Goal: Task Accomplishment & Management: Manage account settings

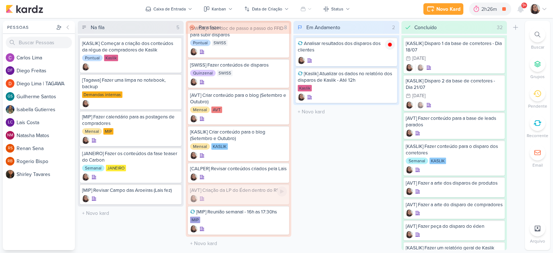
scroll to position [35, 0]
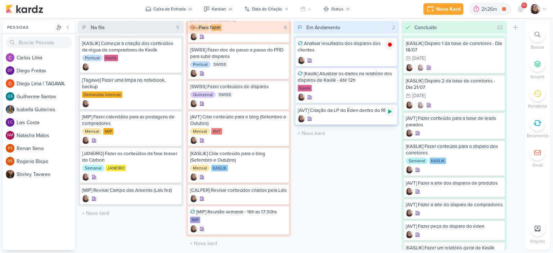
click at [388, 92] on div "Kaslik" at bounding box center [346, 88] width 97 height 7
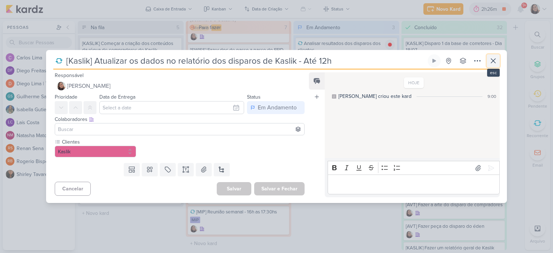
click at [494, 60] on icon at bounding box center [493, 61] width 4 height 4
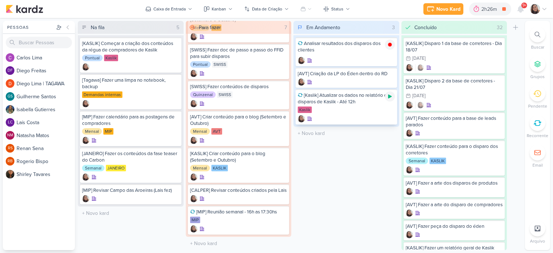
click at [392, 95] on icon at bounding box center [390, 97] width 6 height 6
click at [390, 75] on icon at bounding box center [390, 75] width 4 height 4
click at [320, 96] on input "text" at bounding box center [346, 96] width 103 height 10
type input "[KASLIK] Fzaer o rlatorio geral de Kaslik (Solicitado pelo Otávio)"
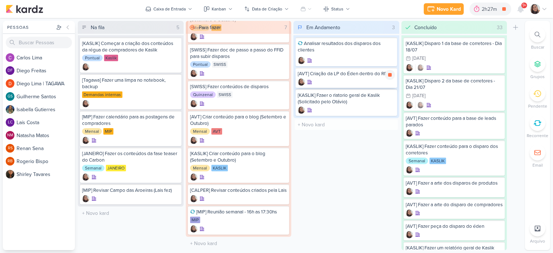
click at [347, 73] on div "[AVT] Criação da LP do Éden dentro do RD" at bounding box center [346, 74] width 97 height 6
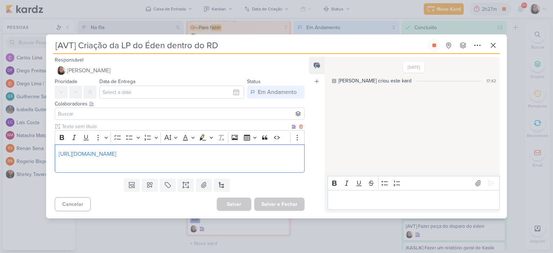
click at [216, 152] on p "[URL][DOMAIN_NAME]" at bounding box center [180, 154] width 242 height 9
click at [57, 153] on div "[URL][DOMAIN_NAME] ⁠⁠⁠⁠⁠⁠⁠" at bounding box center [180, 158] width 250 height 28
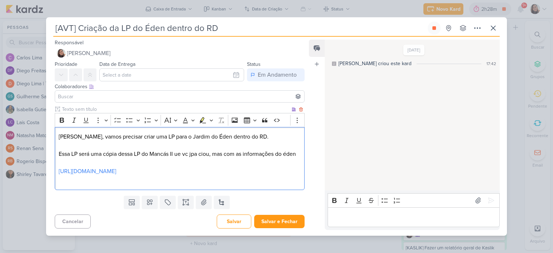
click at [69, 169] on p "[PERSON_NAME], vamos precisar criar uma LP para o Jardim do Éden dentro do RD. …" at bounding box center [180, 153] width 242 height 43
click at [249, 174] on p "[PERSON_NAME], vamos precisar criar uma LP para o Jardim do Éden dentro do RD. …" at bounding box center [180, 153] width 242 height 43
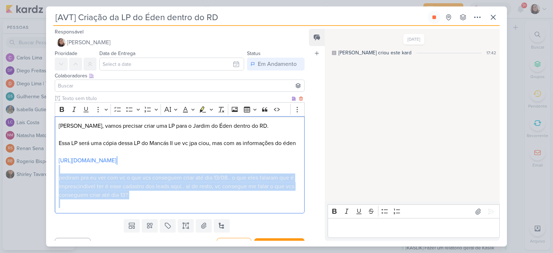
drag, startPoint x: 266, startPoint y: 211, endPoint x: 56, endPoint y: 178, distance: 213.1
click at [56, 178] on div "[PERSON_NAME], vamos precisar criar uma LP para o Jardim do Éden dentro do RD. …" at bounding box center [180, 165] width 250 height 98
click at [189, 107] on button "Font Color" at bounding box center [188, 109] width 16 height 11
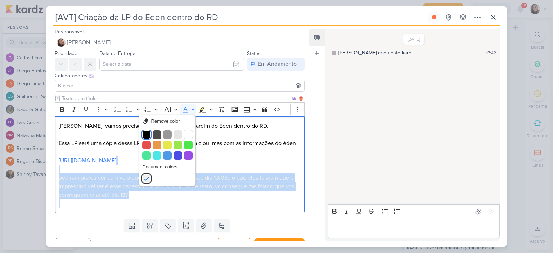
click at [145, 132] on button "Black" at bounding box center [146, 134] width 9 height 9
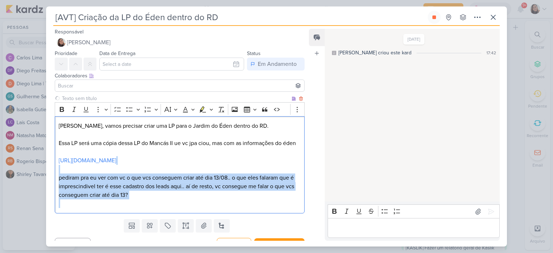
click at [183, 208] on p "Editor editing area: main" at bounding box center [180, 203] width 242 height 9
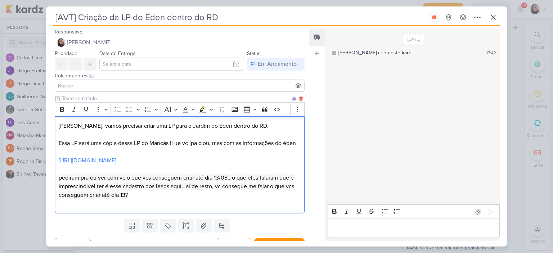
click at [197, 174] on p "[PERSON_NAME], vamos precisar criar uma LP para o Jardim do Éden dentro do RD. …" at bounding box center [180, 161] width 242 height 78
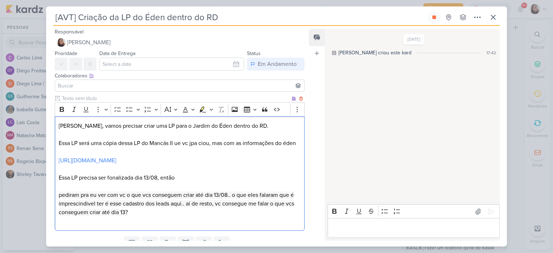
click at [213, 183] on p "[PERSON_NAME], vamos precisar criar uma LP para o Jardim do Éden dentro do RD. …" at bounding box center [180, 169] width 242 height 95
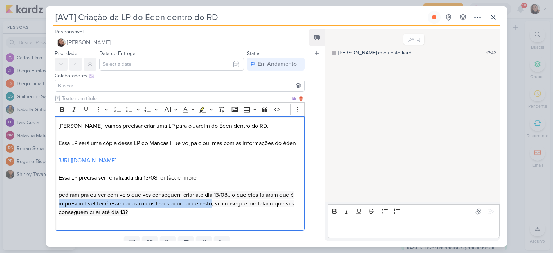
drag, startPoint x: 58, startPoint y: 211, endPoint x: 212, endPoint y: 211, distance: 154.1
click at [212, 211] on div "[PERSON_NAME], vamos precisar criar uma LP para o Jardim do Éden dentro do RD. …" at bounding box center [180, 173] width 250 height 115
copy span "imprescindivel ter é esse cadastro dos leads aqui.. aí de resto"
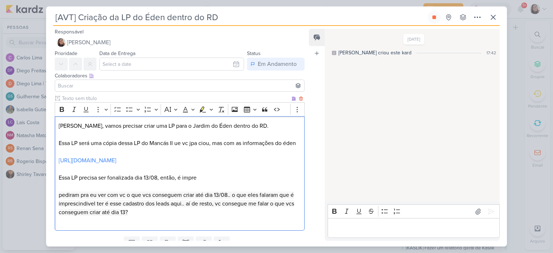
click at [226, 187] on p "[PERSON_NAME], vamos precisar criar uma LP para o Jardim do Éden dentro do RD. …" at bounding box center [180, 169] width 242 height 95
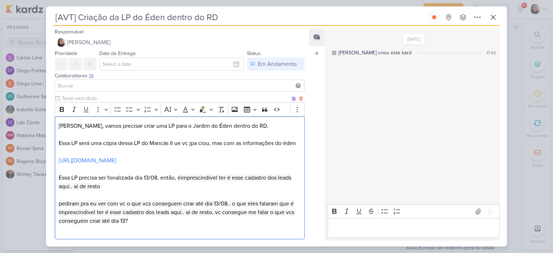
click at [182, 185] on span "imprescindivel ter é esse cadastro dos leads aqui.. aí de resto" at bounding box center [175, 182] width 233 height 16
click at [163, 196] on p "[PERSON_NAME], vamos precisar criar uma LP para o Jardim do Éden dentro do RD. …" at bounding box center [180, 174] width 242 height 104
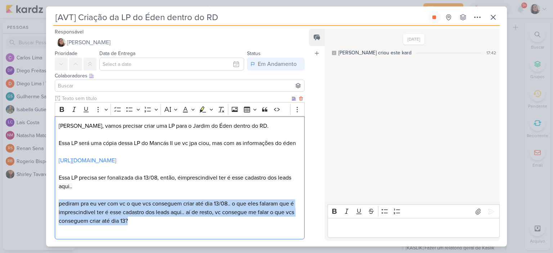
drag, startPoint x: 143, startPoint y: 230, endPoint x: 55, endPoint y: 211, distance: 89.8
click at [55, 211] on div "[PERSON_NAME], vamos precisar criar uma LP para o Jardim do Éden dentro do RD. …" at bounding box center [180, 177] width 250 height 123
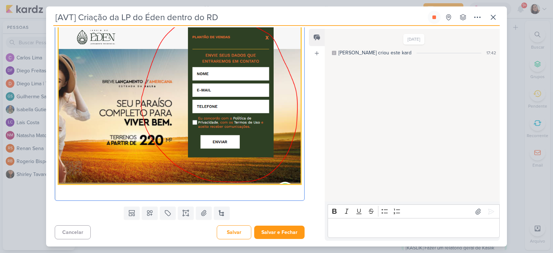
scroll to position [196, 0]
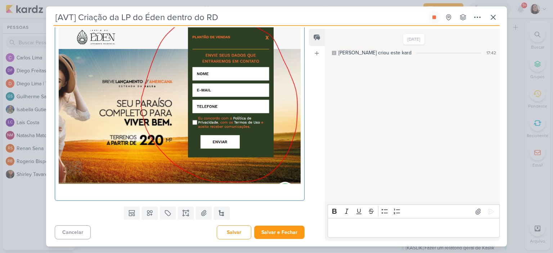
click at [299, 188] on div "[PERSON_NAME], vamos precisar criar uma LP para o Jardim do Éden dentro do RD. …" at bounding box center [180, 64] width 250 height 274
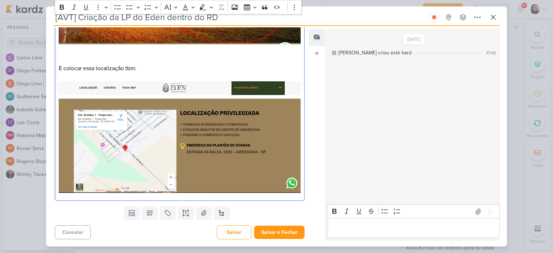
scroll to position [334, 0]
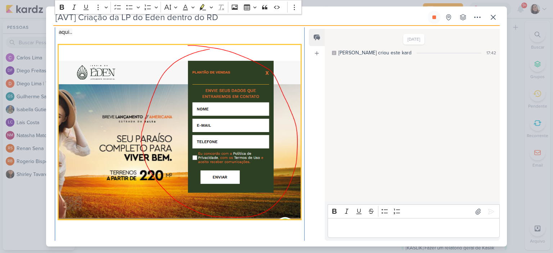
scroll to position [0, 0]
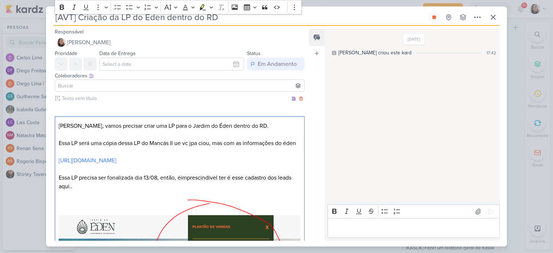
click at [156, 173] on p "[PERSON_NAME], vamos precisar criar uma LP para o Jardim do Éden dentro do RD. …" at bounding box center [180, 249] width 242 height 255
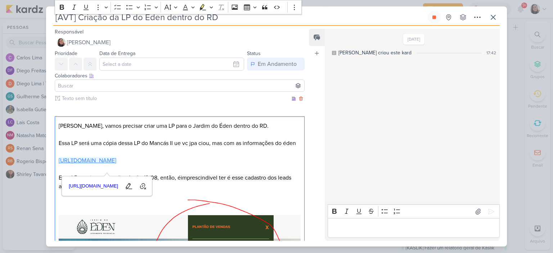
click at [116, 164] on link "[URL][DOMAIN_NAME]" at bounding box center [88, 160] width 58 height 7
drag, startPoint x: 213, startPoint y: 167, endPoint x: 58, endPoint y: 173, distance: 155.3
click at [59, 173] on p "[PERSON_NAME], vamos precisar criar uma LP para o Jardim do Éden dentro do RD. …" at bounding box center [180, 249] width 242 height 255
copy link "[URL][DOMAIN_NAME]"
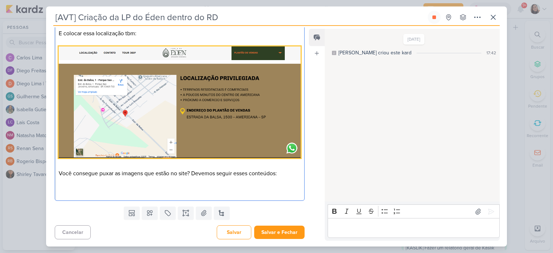
scroll to position [369, 0]
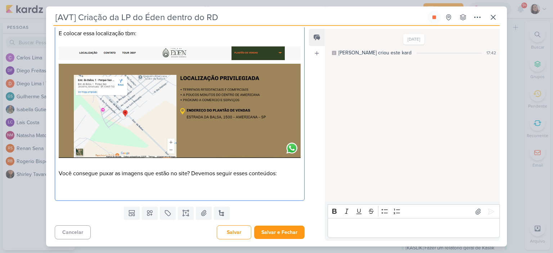
click at [287, 185] on p "Você consegue puxar as imagens que estão no site? Devemos seguir esses conteúdo…" at bounding box center [180, 182] width 242 height 26
click at [197, 216] on button at bounding box center [204, 213] width 16 height 13
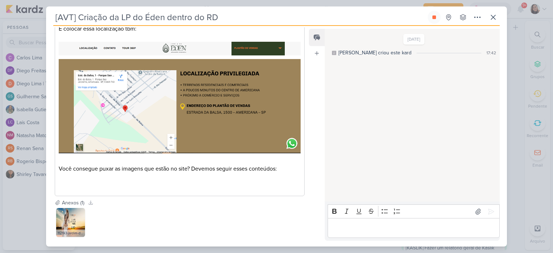
click at [291, 176] on p "Você consegue puxar as imagens que estão no site? Devemos seguir esses conteúdo…" at bounding box center [180, 178] width 242 height 26
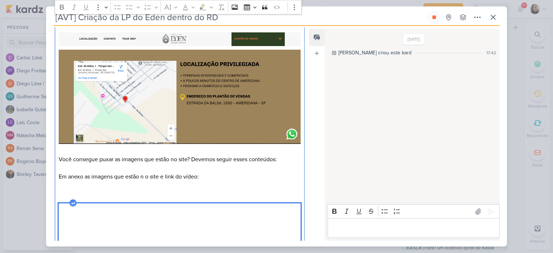
scroll to position [594, 0]
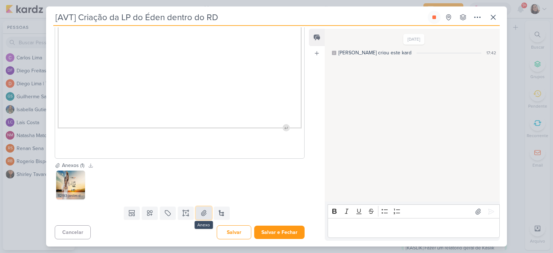
click at [206, 213] on button at bounding box center [204, 213] width 16 height 13
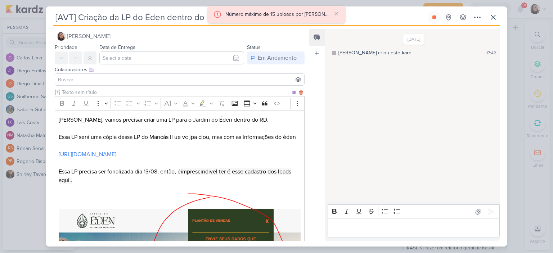
scroll to position [0, 0]
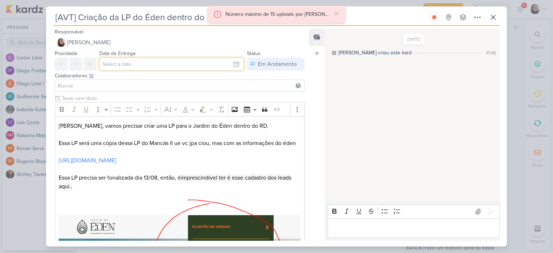
click at [206, 62] on input "text" at bounding box center [171, 64] width 145 height 13
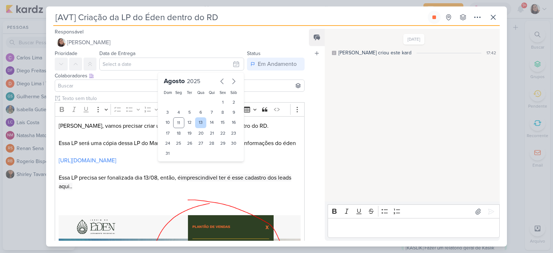
click at [202, 121] on div "13" at bounding box center [200, 122] width 11 height 11
type input "[DATE] 23:59"
click at [100, 86] on input at bounding box center [180, 85] width 246 height 9
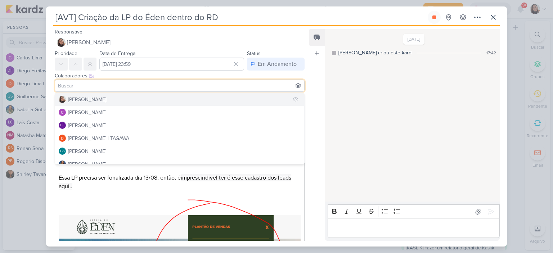
click at [95, 98] on div "[PERSON_NAME]" at bounding box center [87, 100] width 38 height 8
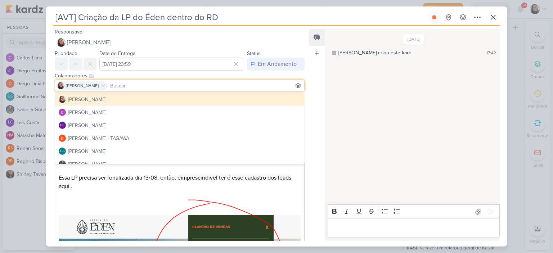
click at [419, 98] on div "[DATE] [PERSON_NAME] criou este kard 17:42" at bounding box center [412, 116] width 174 height 172
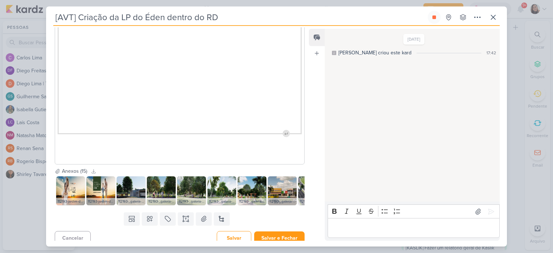
scroll to position [597, 0]
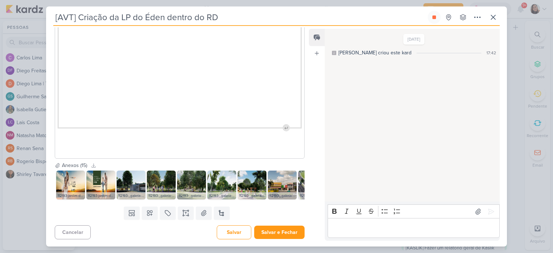
click at [291, 141] on p "Editor editing area: main" at bounding box center [180, 145] width 242 height 26
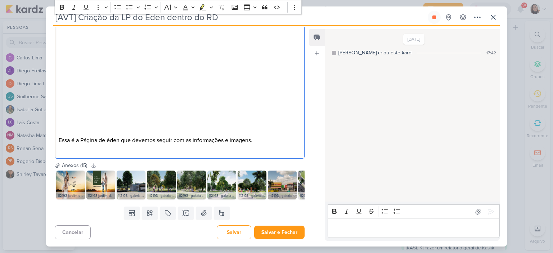
scroll to position [602, 0]
click at [276, 234] on button "Salvar e Fechar" at bounding box center [279, 232] width 50 height 13
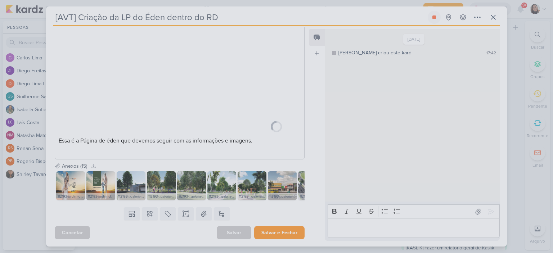
scroll to position [602, 0]
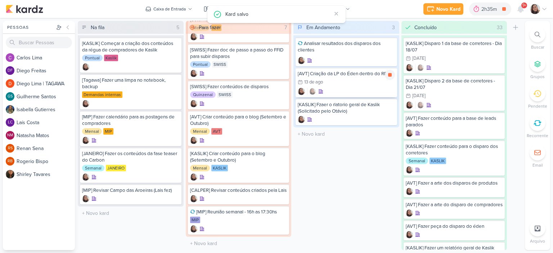
click at [359, 82] on div "13/8 [DATE]" at bounding box center [346, 82] width 97 height 8
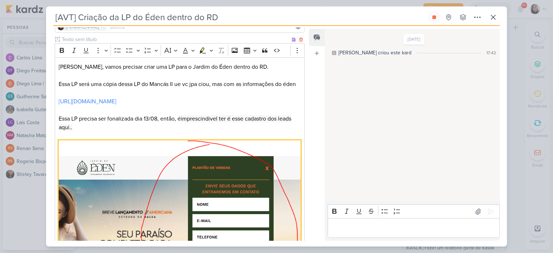
scroll to position [0, 0]
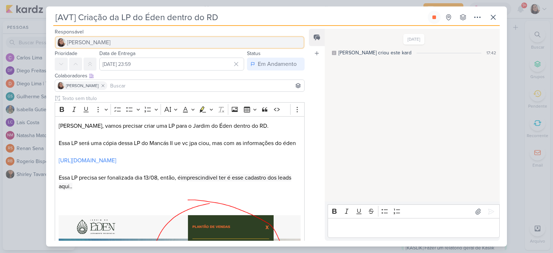
click at [107, 42] on span "[PERSON_NAME]" at bounding box center [89, 42] width 44 height 9
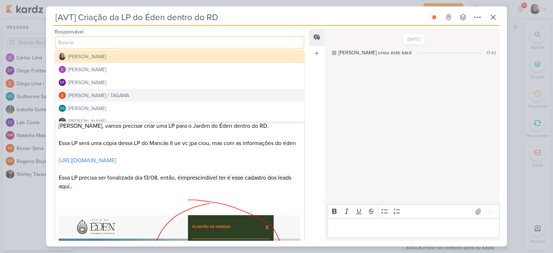
click at [111, 94] on div "[PERSON_NAME] | TAGAWA" at bounding box center [98, 96] width 61 height 8
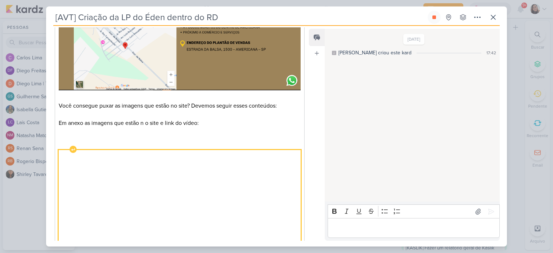
scroll to position [602, 0]
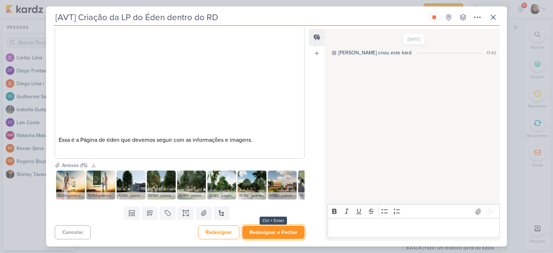
click at [261, 236] on button "Redesignar e Fechar" at bounding box center [273, 232] width 62 height 13
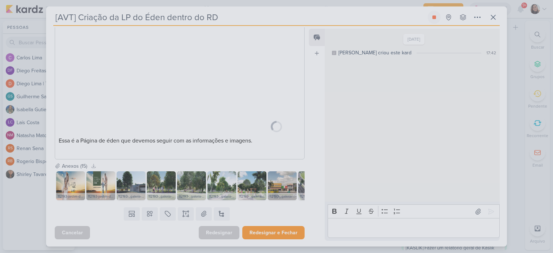
scroll to position [602, 0]
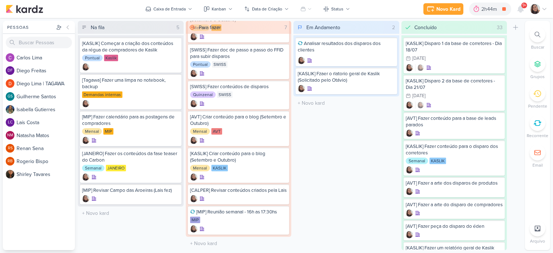
click at [545, 7] on icon at bounding box center [544, 9] width 6 height 6
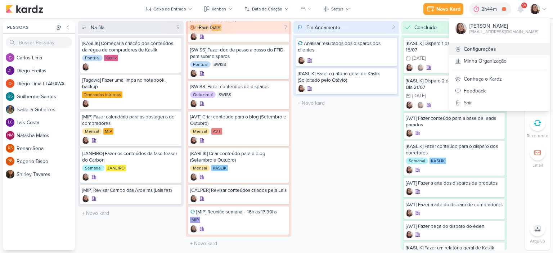
click at [481, 51] on link "Configurações" at bounding box center [499, 49] width 100 height 12
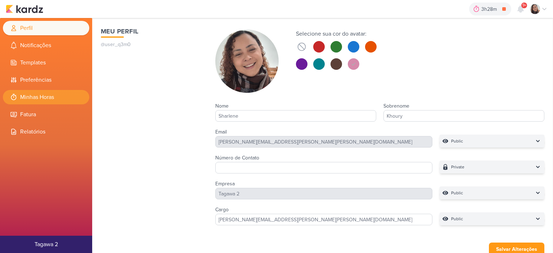
click at [46, 98] on li "Minhas Horas" at bounding box center [46, 97] width 86 height 14
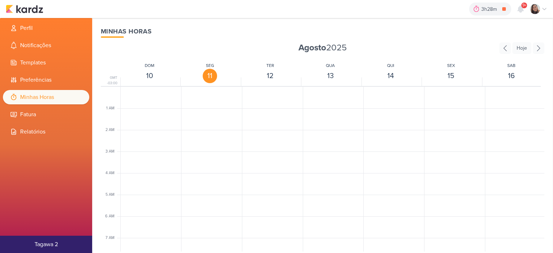
scroll to position [170, 0]
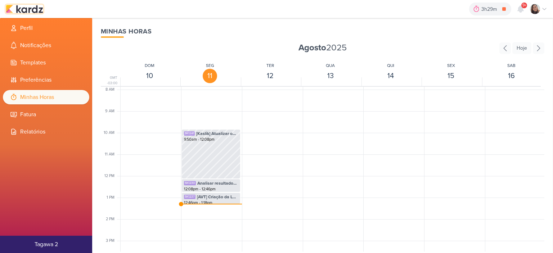
click at [36, 10] on img at bounding box center [24, 9] width 37 height 9
